Goal: Check status: Check status

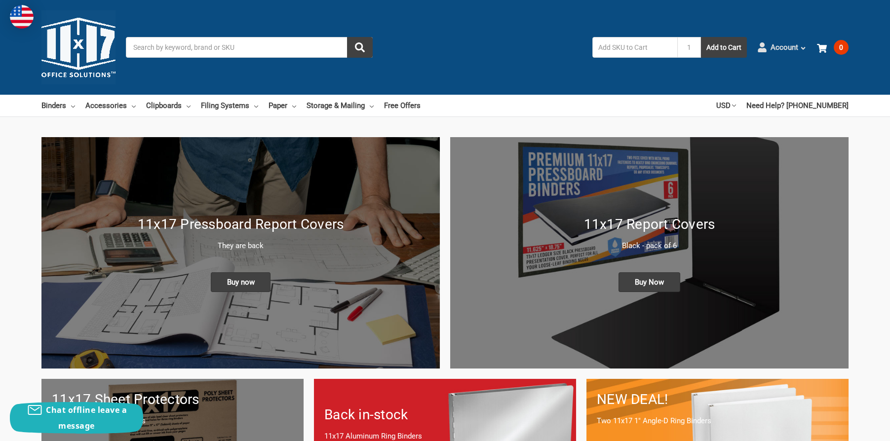
click at [803, 47] on icon at bounding box center [803, 48] width 7 height 7
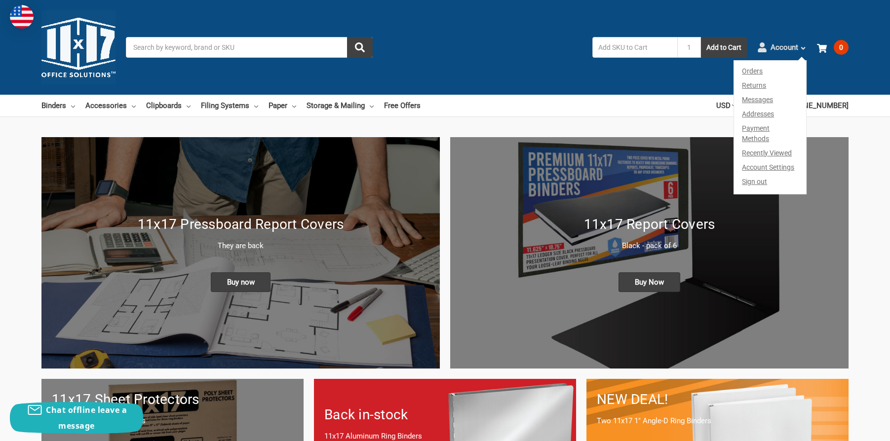
click at [770, 47] on link "Account" at bounding box center [781, 48] width 49 height 26
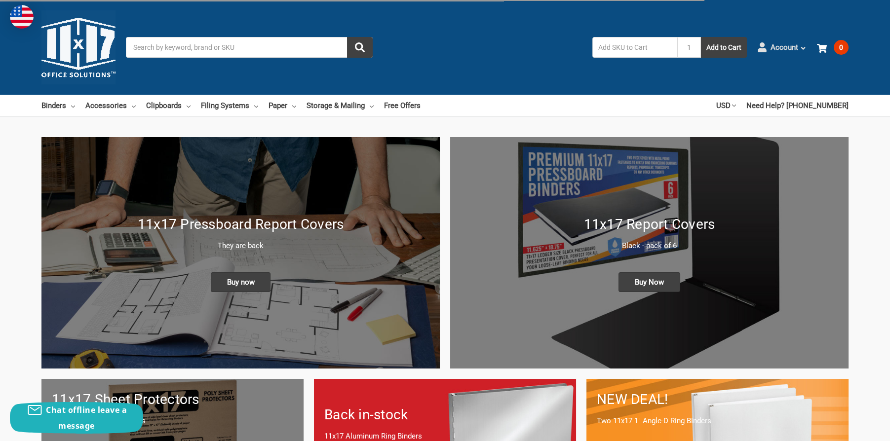
click at [780, 48] on span "Account" at bounding box center [784, 47] width 28 height 11
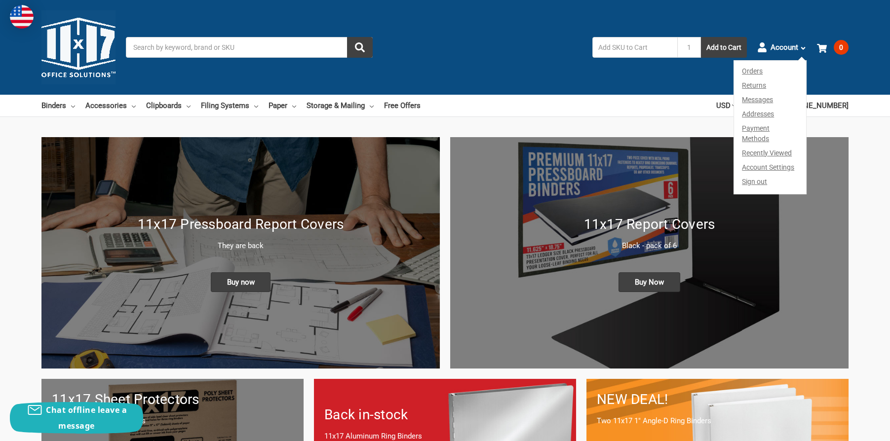
click at [753, 69] on link "Orders" at bounding box center [770, 70] width 72 height 18
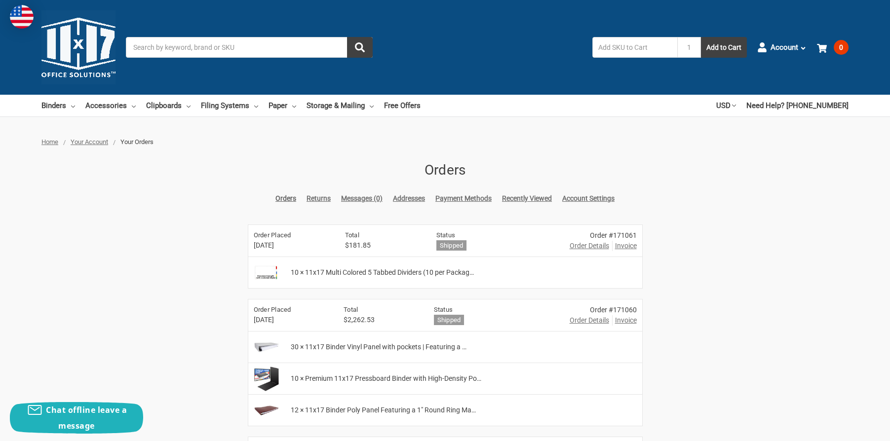
click at [628, 321] on span "Invoice" at bounding box center [626, 320] width 22 height 10
click at [539, 266] on div "10 × 11x17 Multi Colored 5 Tabbed Dividers (10 per Packag…" at bounding box center [463, 272] width 357 height 31
click at [620, 248] on span "Invoice" at bounding box center [626, 246] width 22 height 10
